Goal: Task Accomplishment & Management: Manage account settings

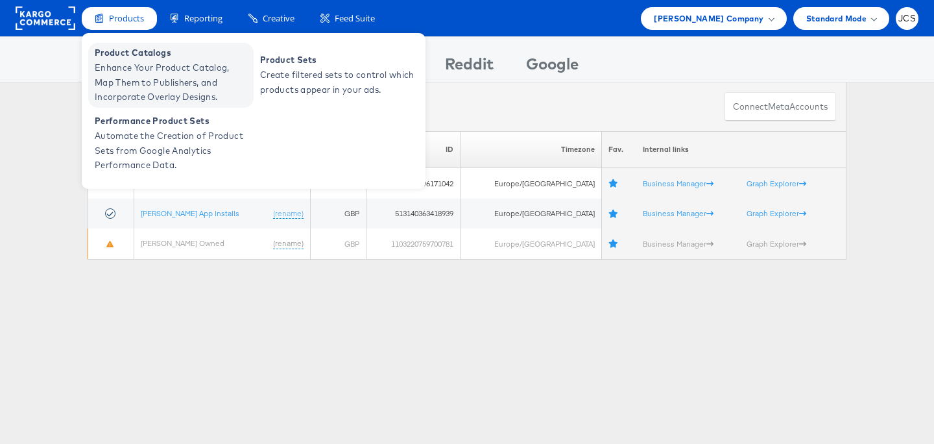
click at [129, 73] on span "Enhance Your Product Catalog, Map Them to Publishers, and Incorporate Overlay D…" at bounding box center [173, 82] width 156 height 44
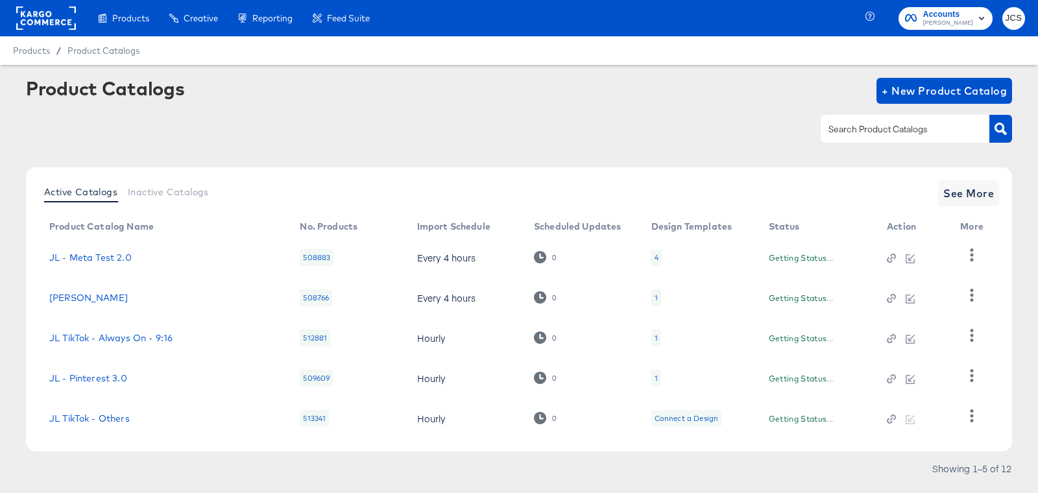
click at [863, 132] on input "text" at bounding box center [895, 129] width 138 height 15
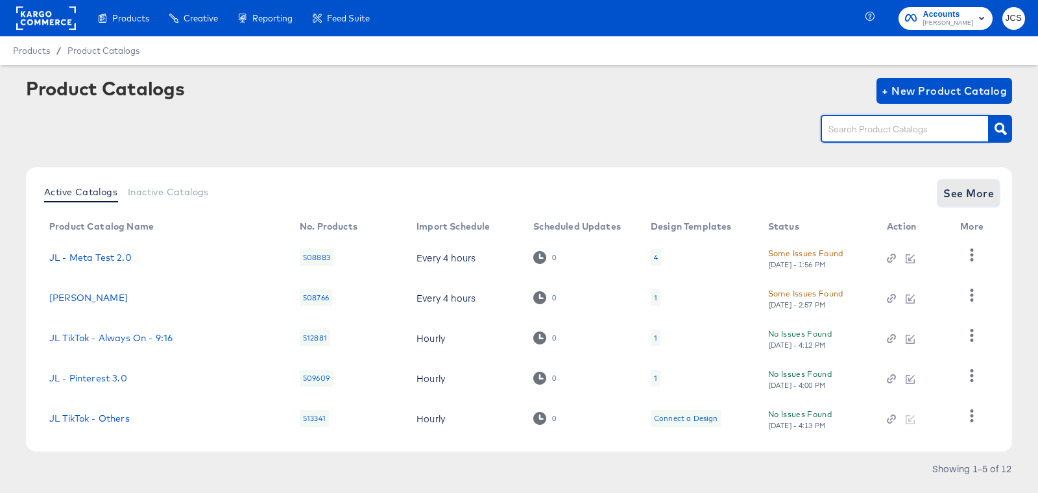
click at [964, 200] on span "See More" at bounding box center [968, 193] width 51 height 18
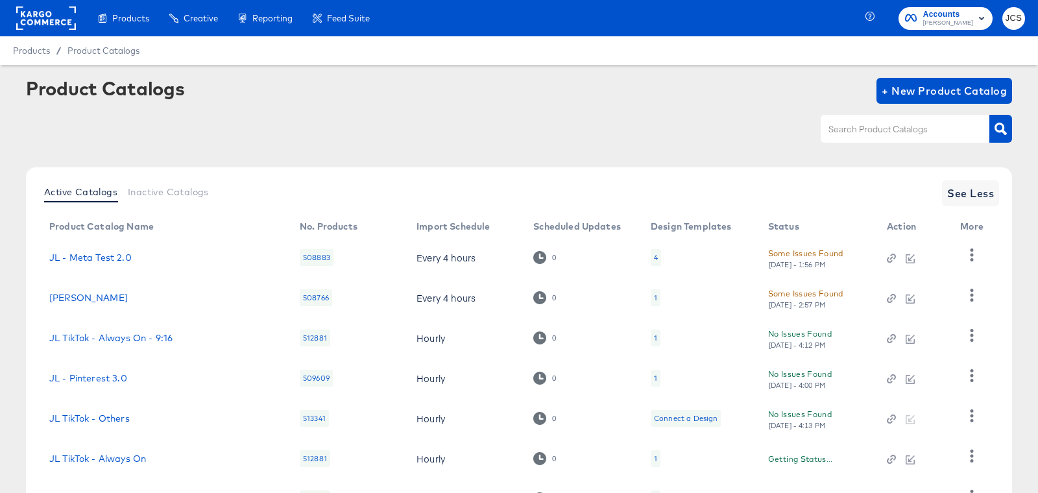
scroll to position [232, 0]
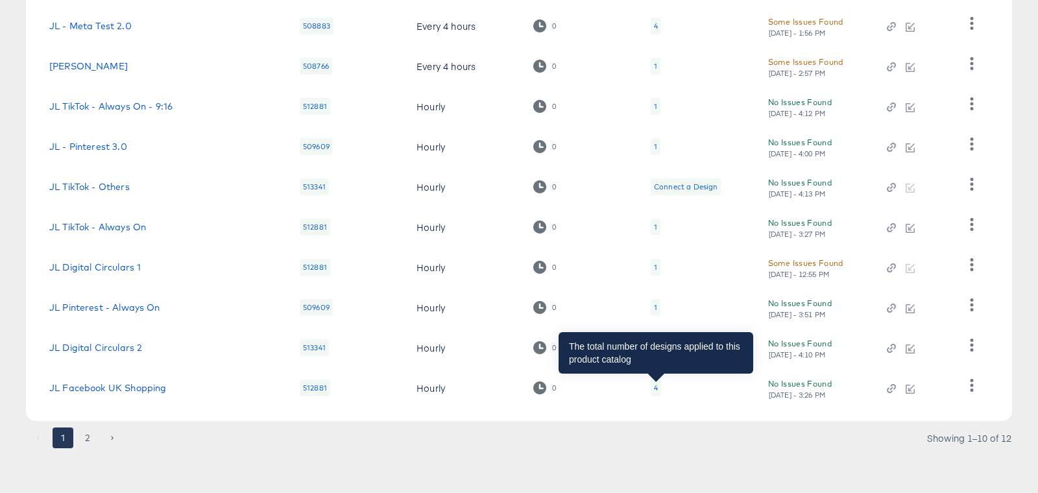
click at [656, 387] on div "4" at bounding box center [656, 388] width 4 height 10
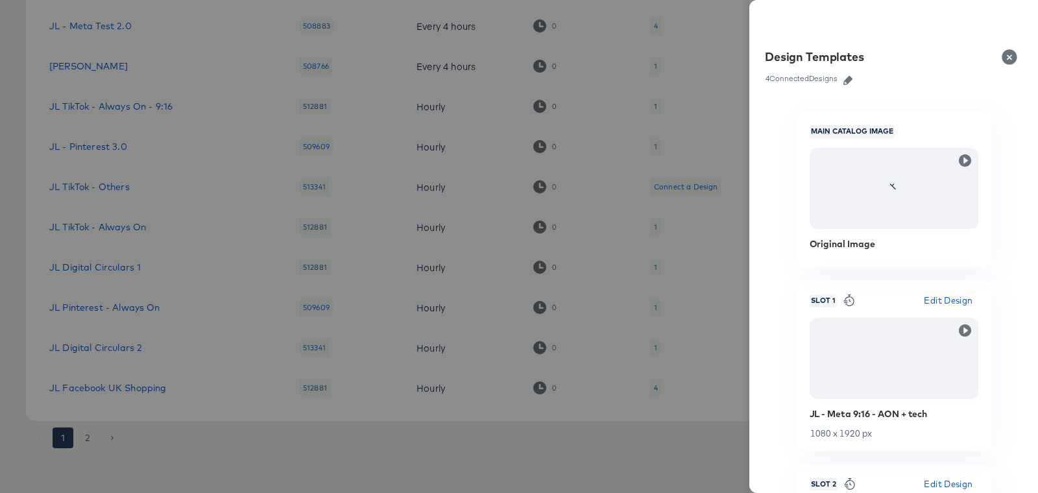
click at [851, 81] on icon "button" at bounding box center [847, 80] width 9 height 9
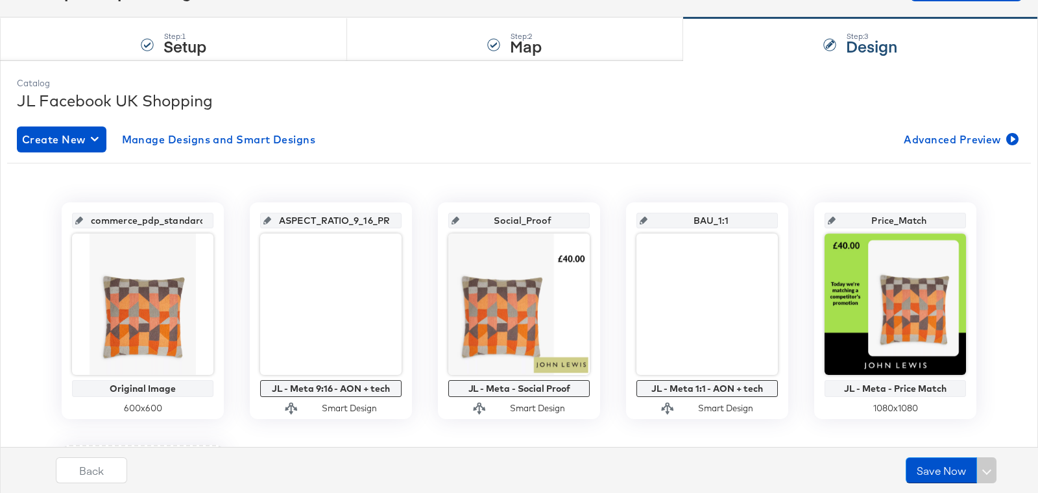
scroll to position [123, 0]
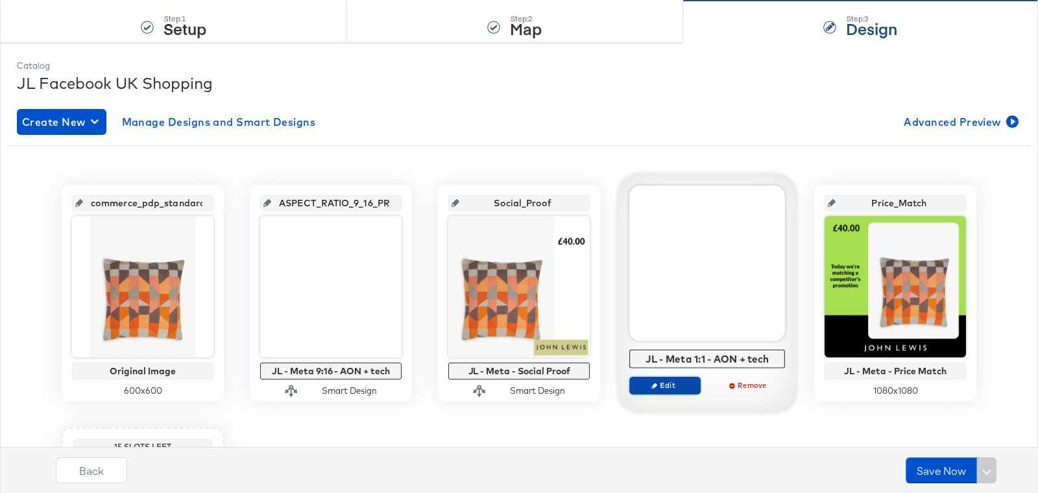
click at [670, 383] on span "Edit" at bounding box center [665, 385] width 60 height 10
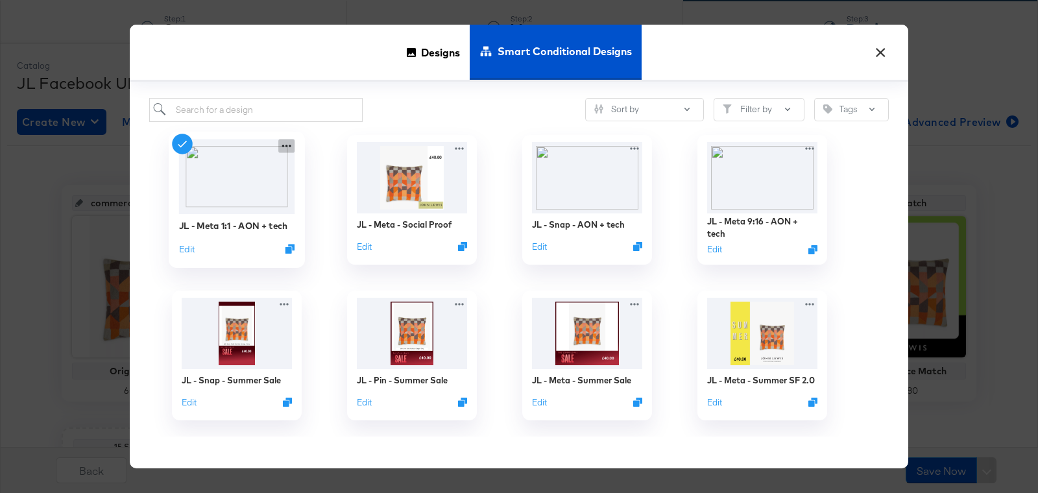
click at [291, 147] on icon at bounding box center [286, 146] width 16 height 14
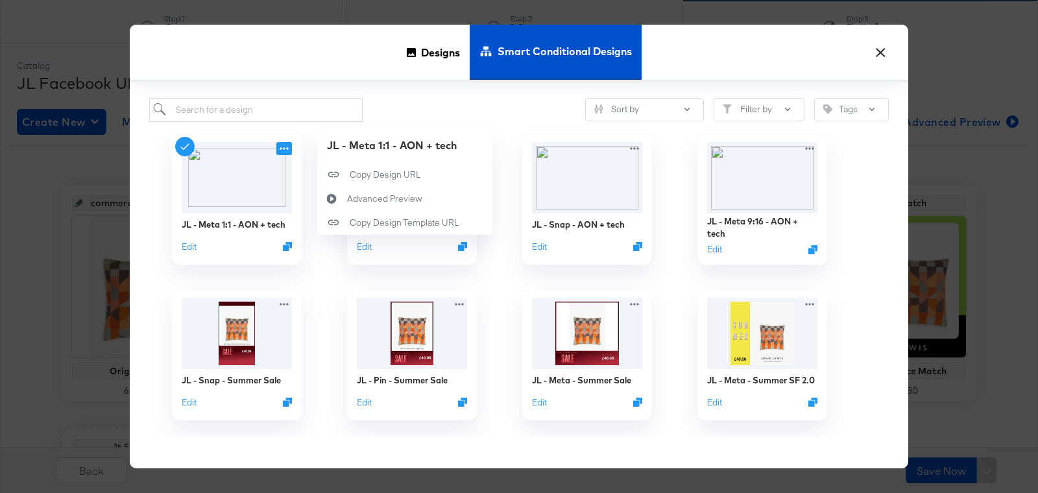
click at [355, 64] on div "Designs Smart Conditional Designs" at bounding box center [519, 53] width 778 height 57
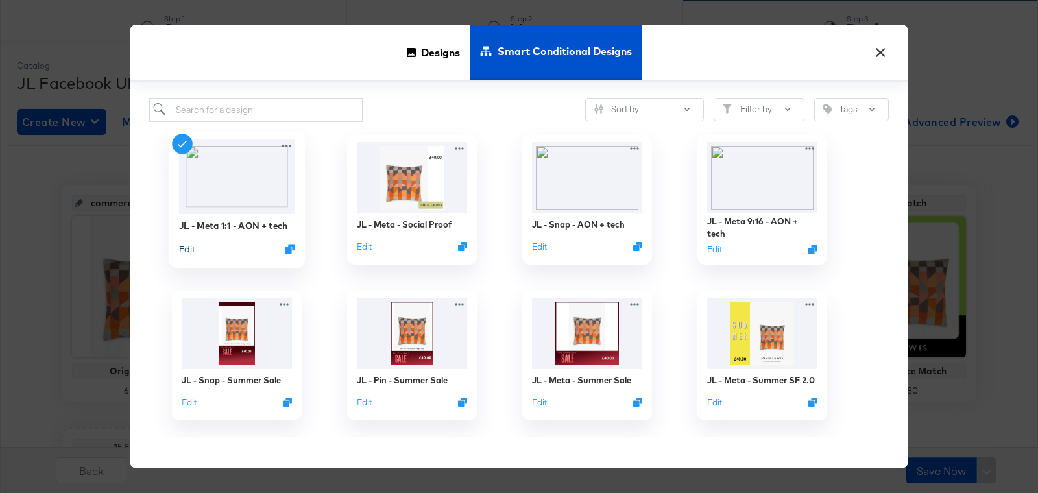
click at [188, 246] on button "Edit" at bounding box center [187, 248] width 16 height 12
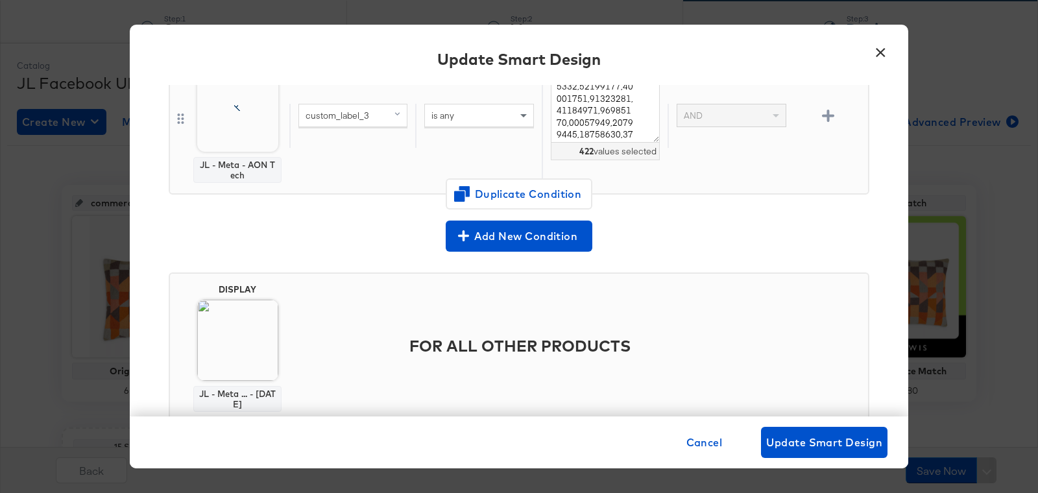
scroll to position [184, 0]
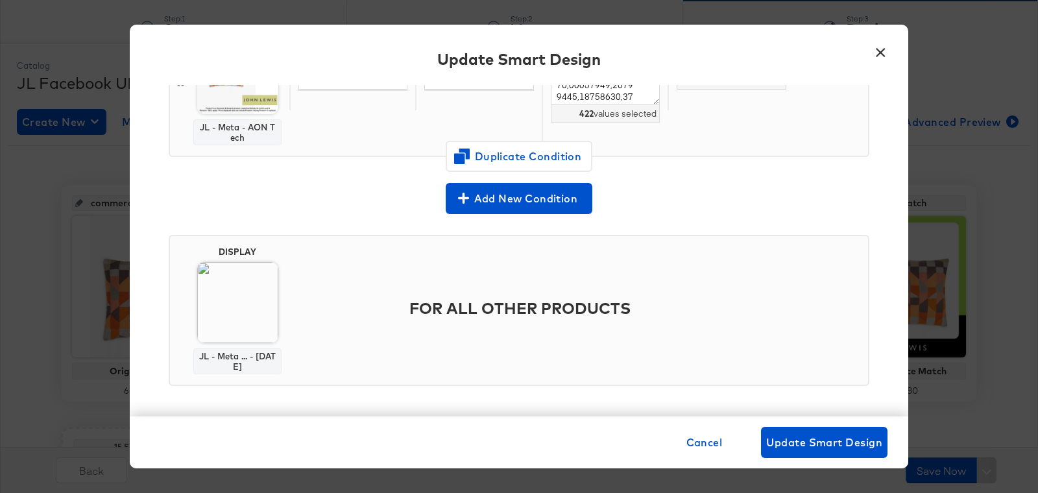
click at [878, 48] on button "×" at bounding box center [879, 49] width 23 height 23
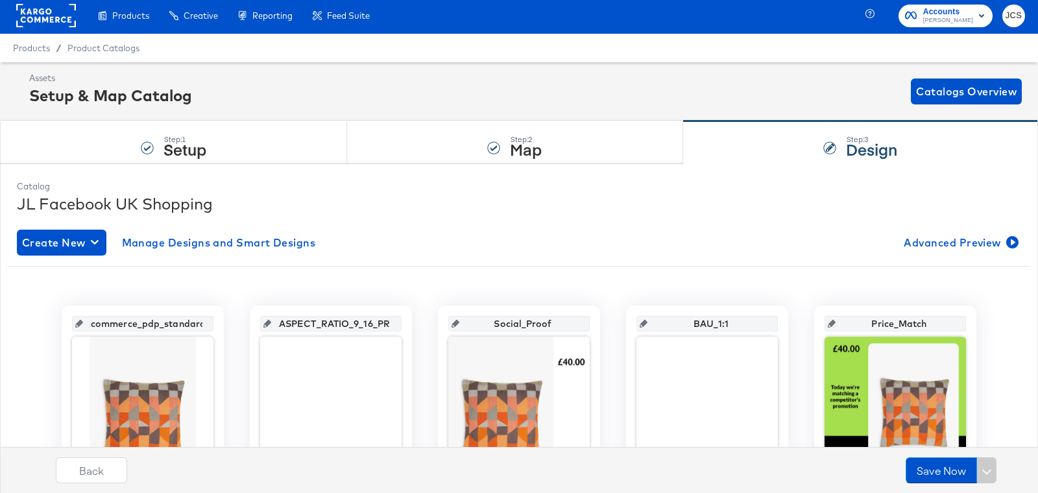
scroll to position [0, 0]
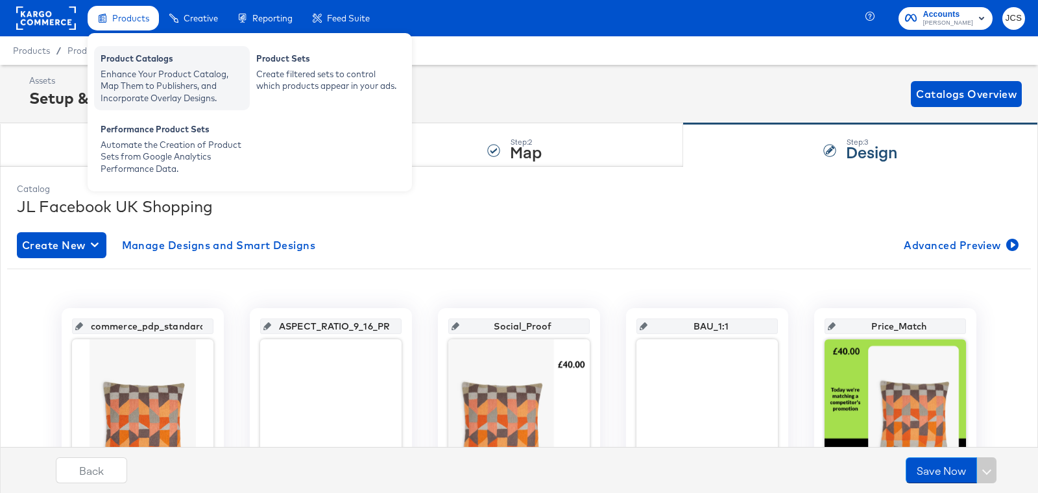
click at [138, 78] on div "Enhance Your Product Catalog, Map Them to Publishers, and Incorporate Overlay D…" at bounding box center [172, 86] width 143 height 36
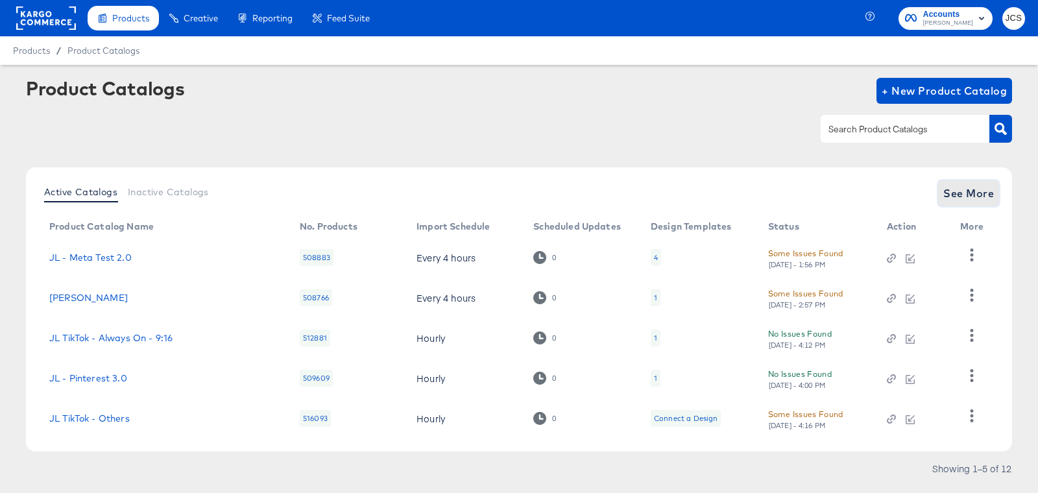
click at [943, 184] on button "See More" at bounding box center [968, 193] width 61 height 26
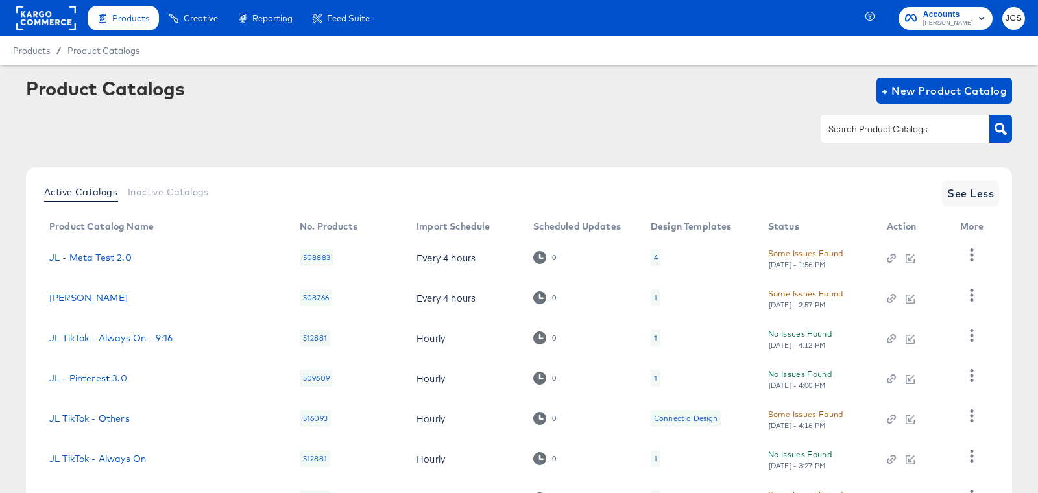
scroll to position [232, 0]
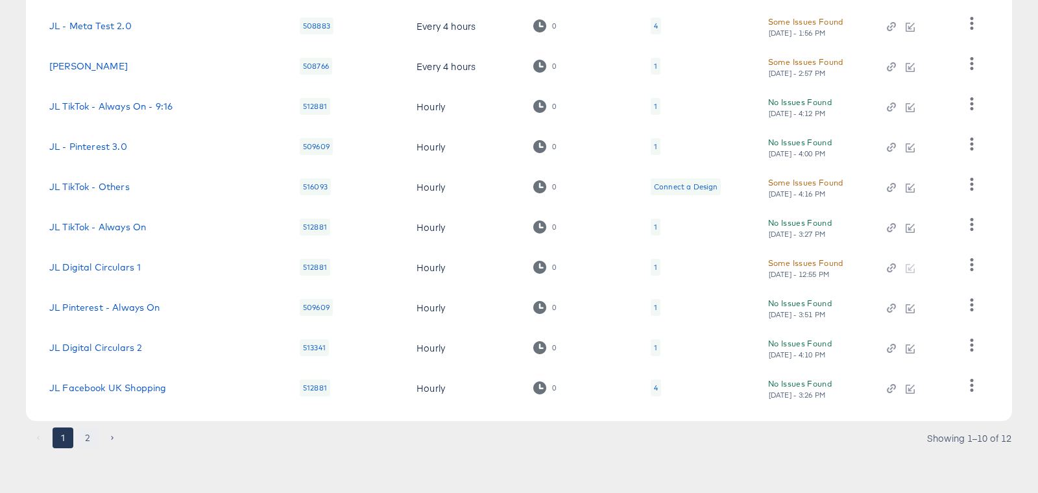
click at [88, 435] on button "2" at bounding box center [87, 437] width 21 height 21
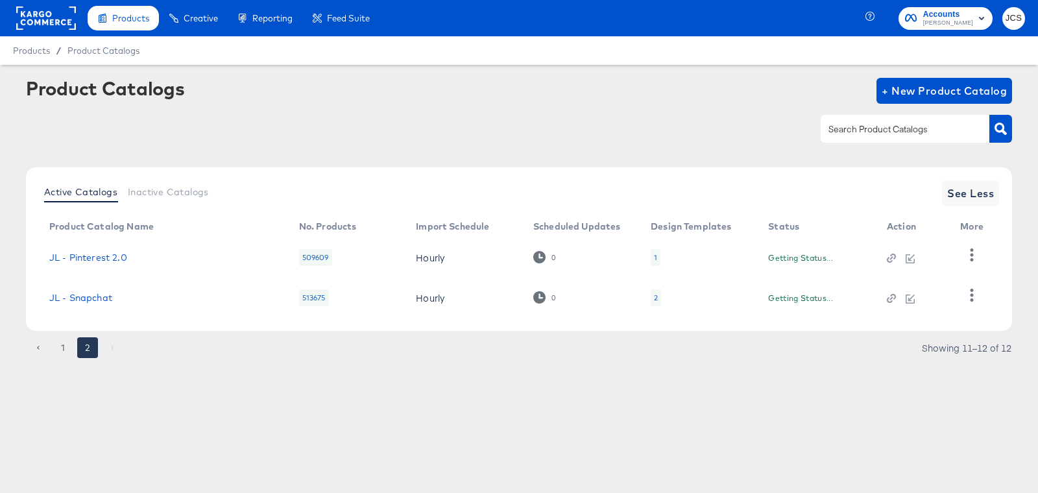
scroll to position [0, 0]
click at [93, 300] on link "JL - Snapchat" at bounding box center [80, 298] width 63 height 10
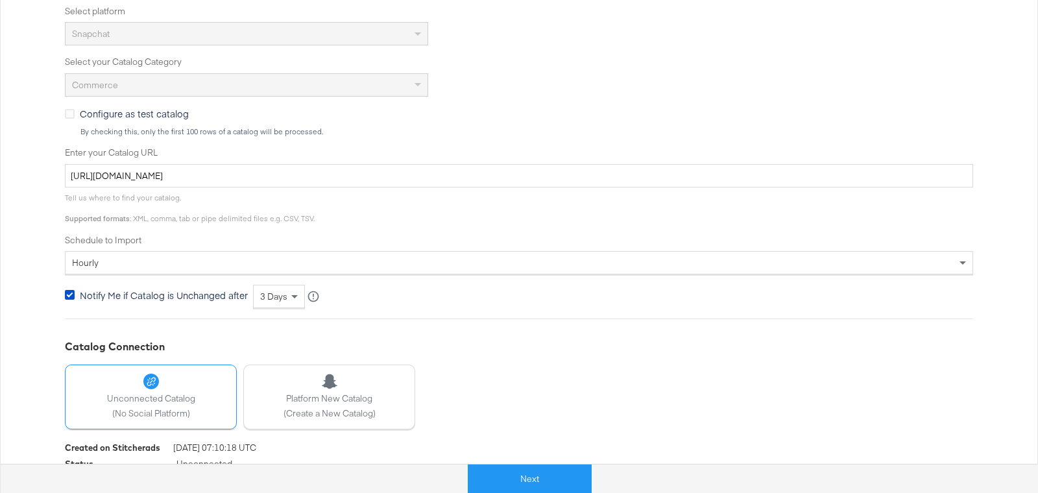
scroll to position [375, 0]
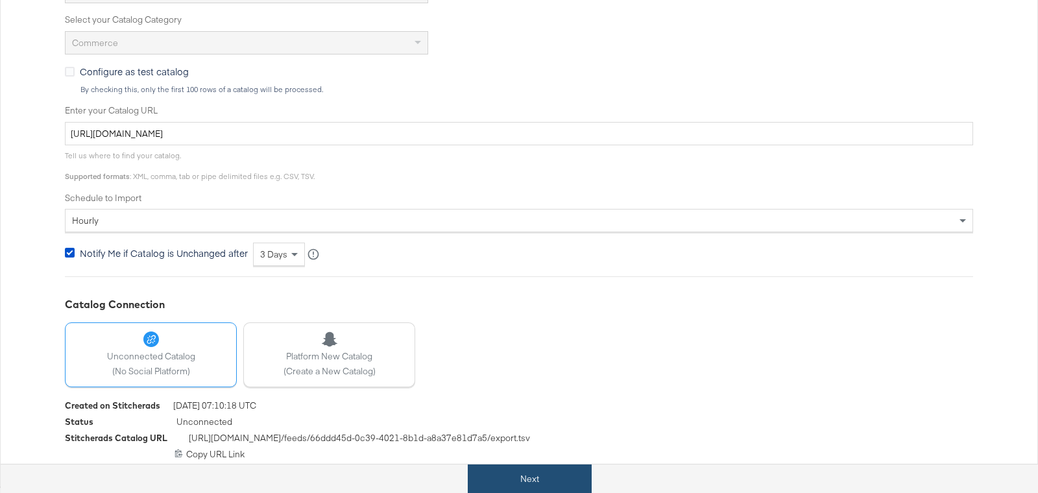
click at [532, 479] on button "Next" at bounding box center [530, 478] width 124 height 29
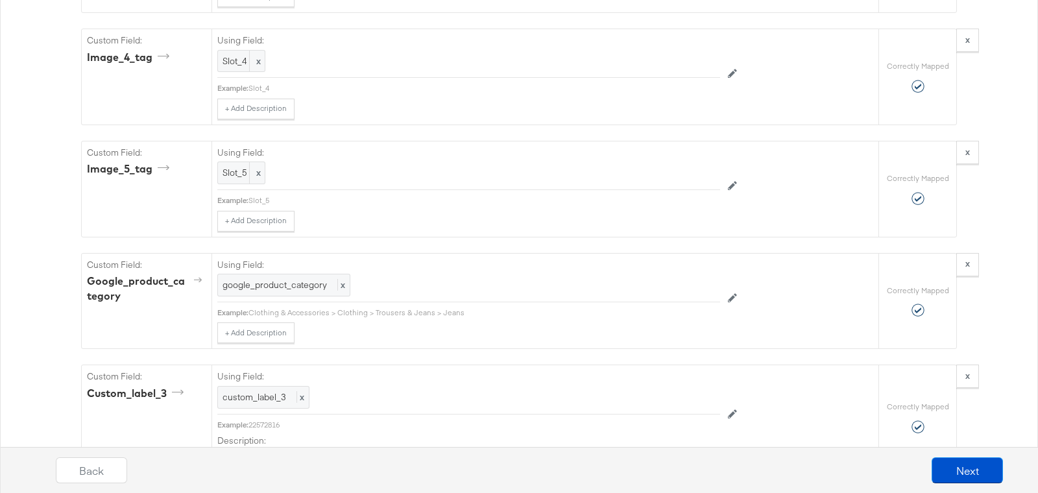
scroll to position [4512, 0]
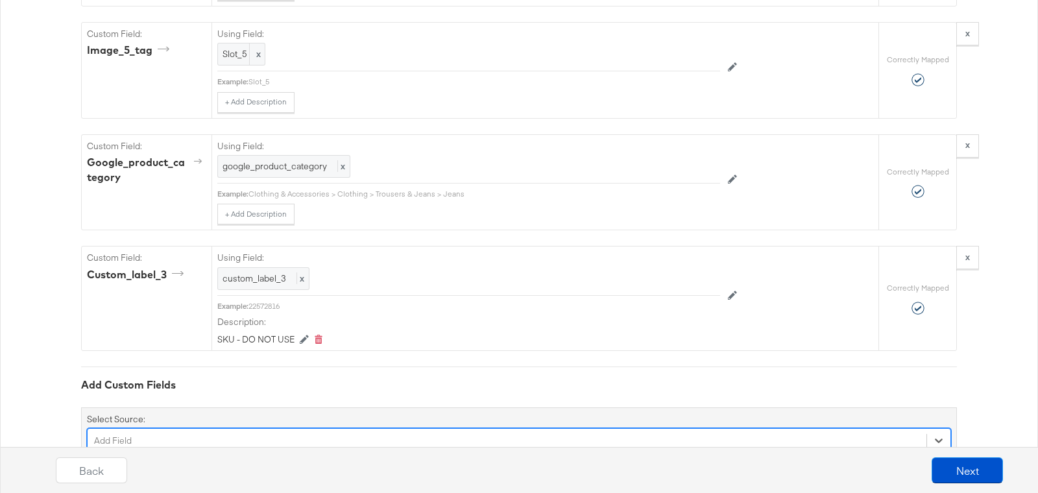
click at [250, 428] on div "option gender focused, 4 of 84. 84 results available. Use Up and Down to choose…" at bounding box center [519, 440] width 864 height 25
type input "cus"
click at [186, 460] on div "custom_label_4" at bounding box center [519, 471] width 864 height 23
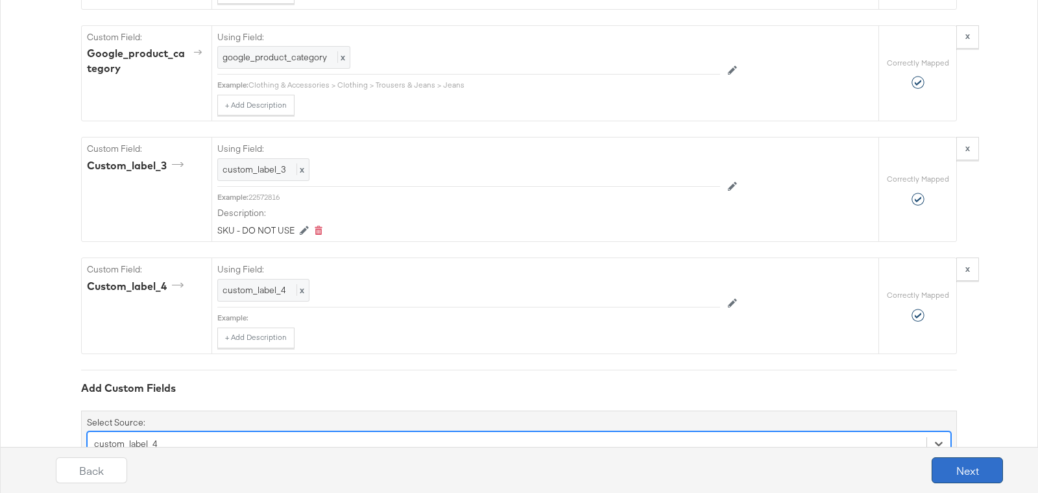
click at [959, 465] on button "Next" at bounding box center [966, 470] width 71 height 26
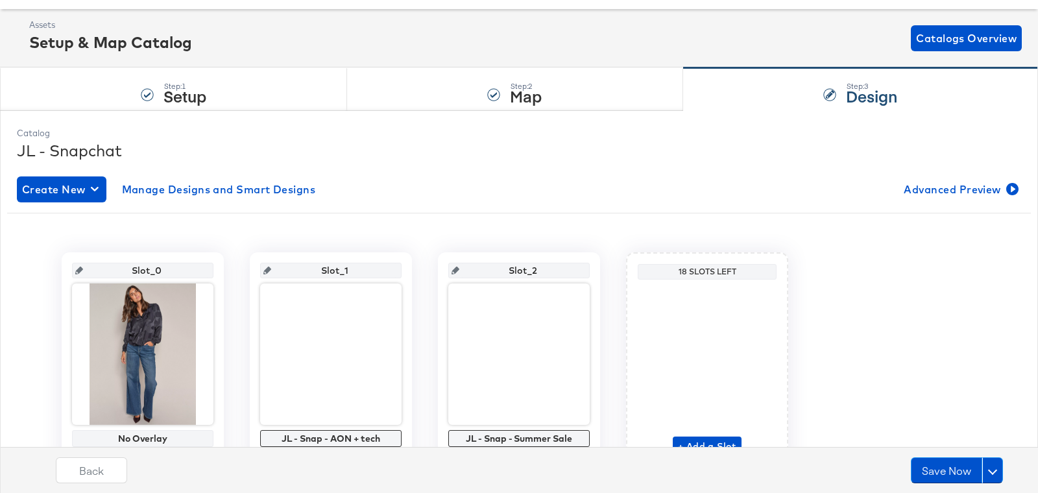
scroll to position [125, 0]
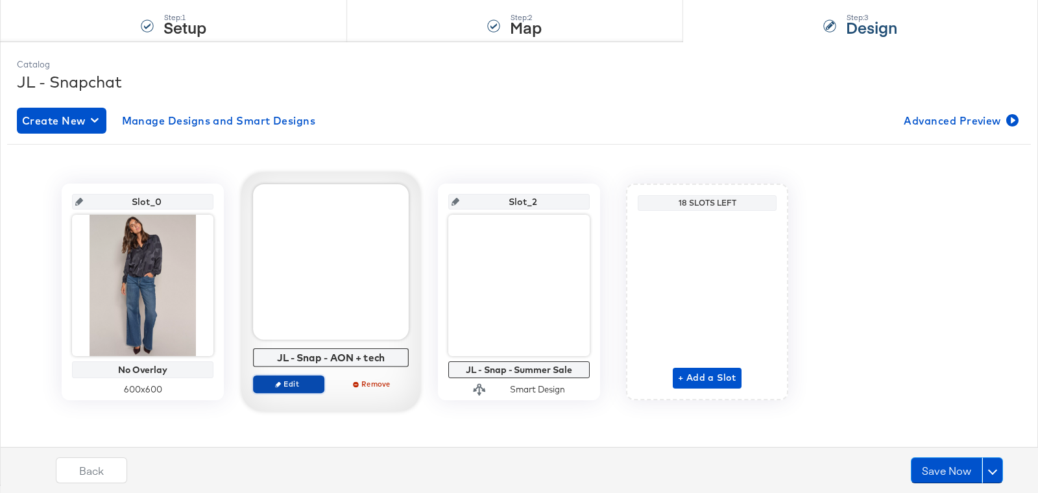
click at [306, 379] on span "Edit" at bounding box center [289, 384] width 60 height 10
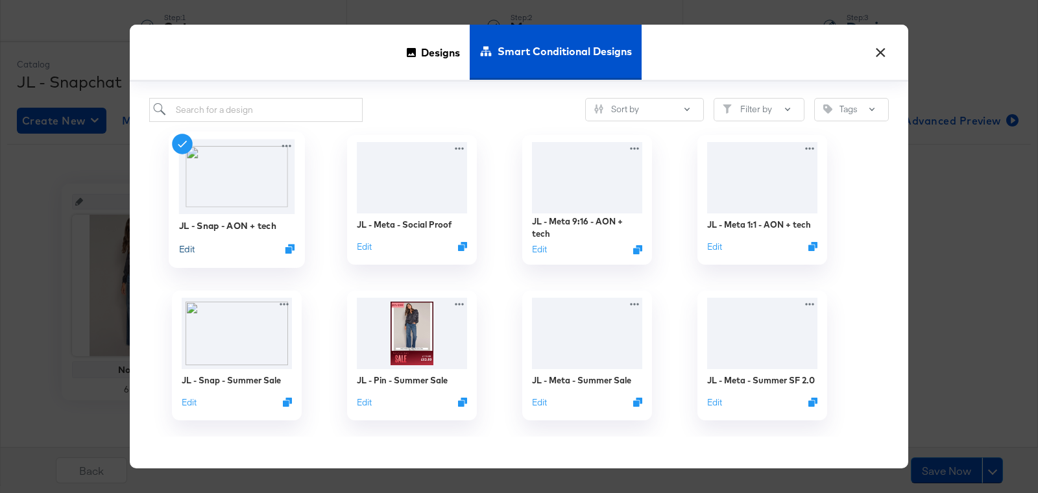
click at [193, 246] on button "Edit" at bounding box center [187, 248] width 16 height 12
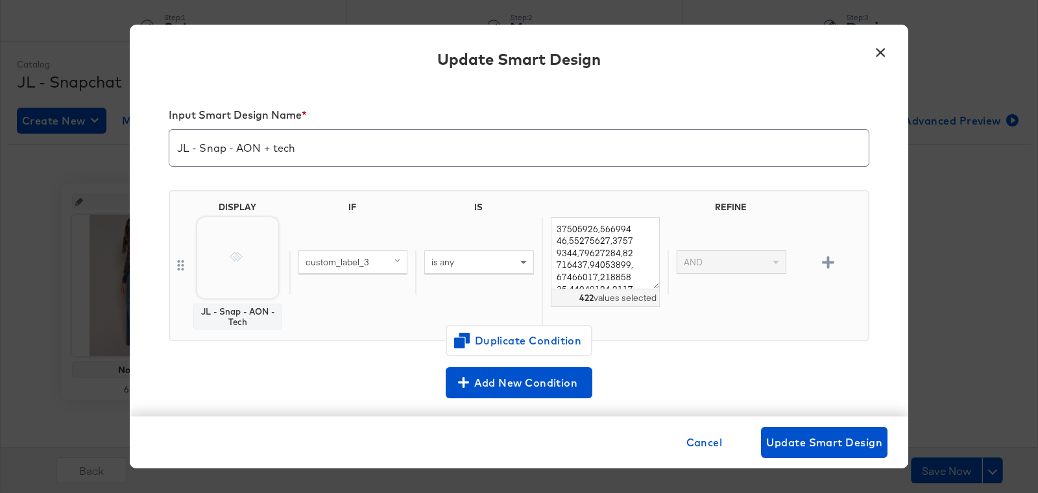
scroll to position [28, 0]
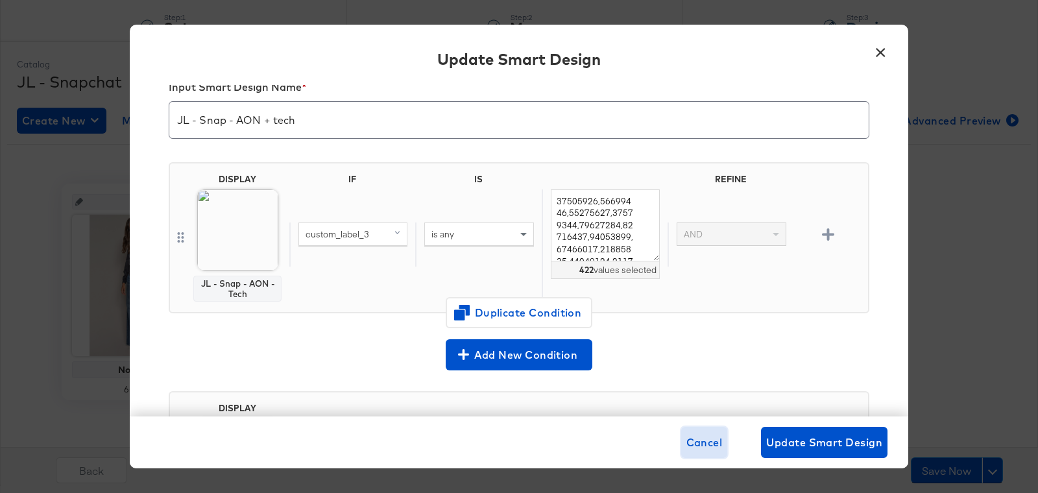
click at [706, 439] on span "Cancel" at bounding box center [704, 442] width 36 height 18
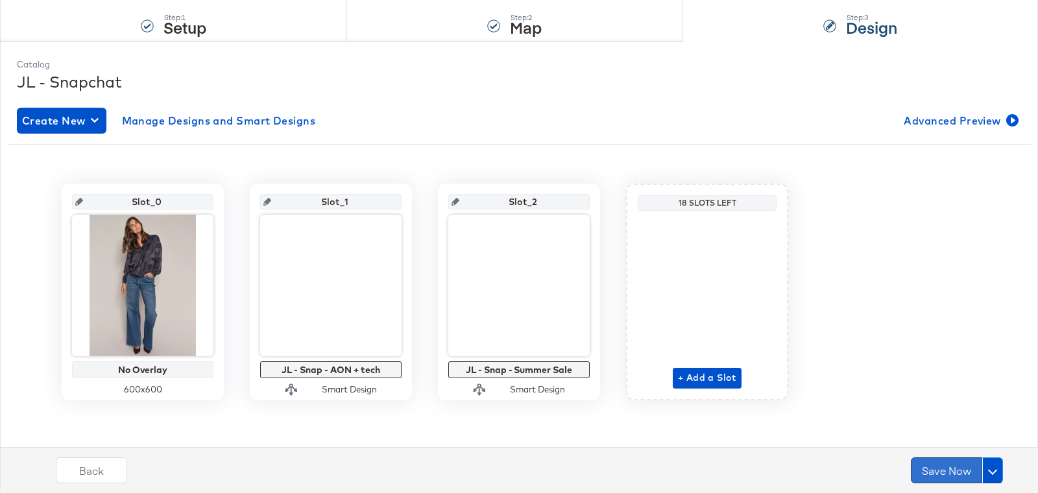
click at [943, 471] on button "Save Now" at bounding box center [946, 470] width 71 height 26
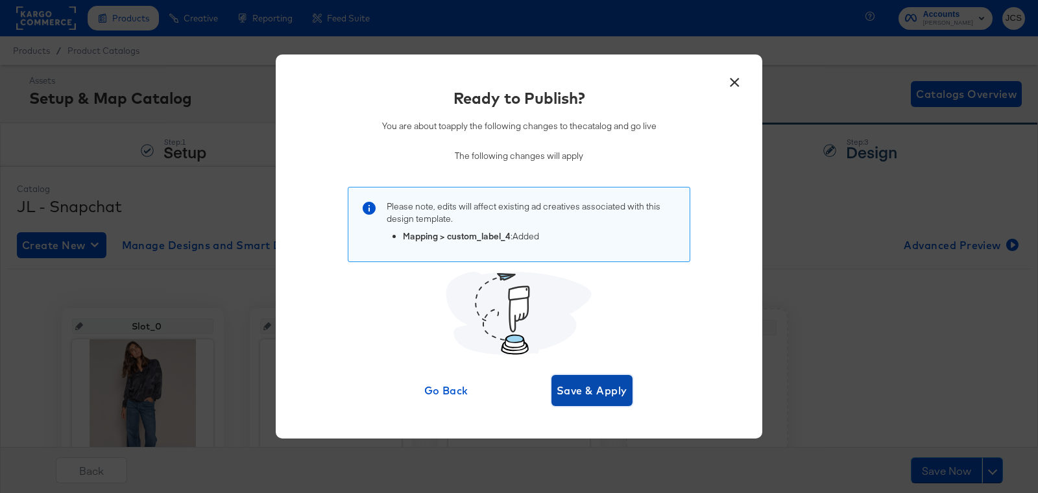
click at [610, 389] on span "Save & Apply" at bounding box center [591, 390] width 71 height 18
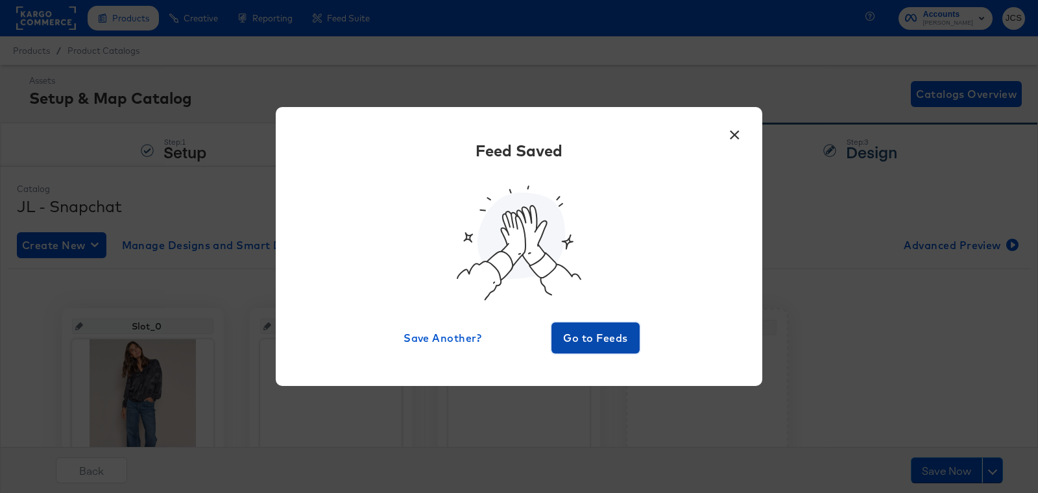
click at [590, 337] on span "Go to Feeds" at bounding box center [595, 338] width 78 height 18
